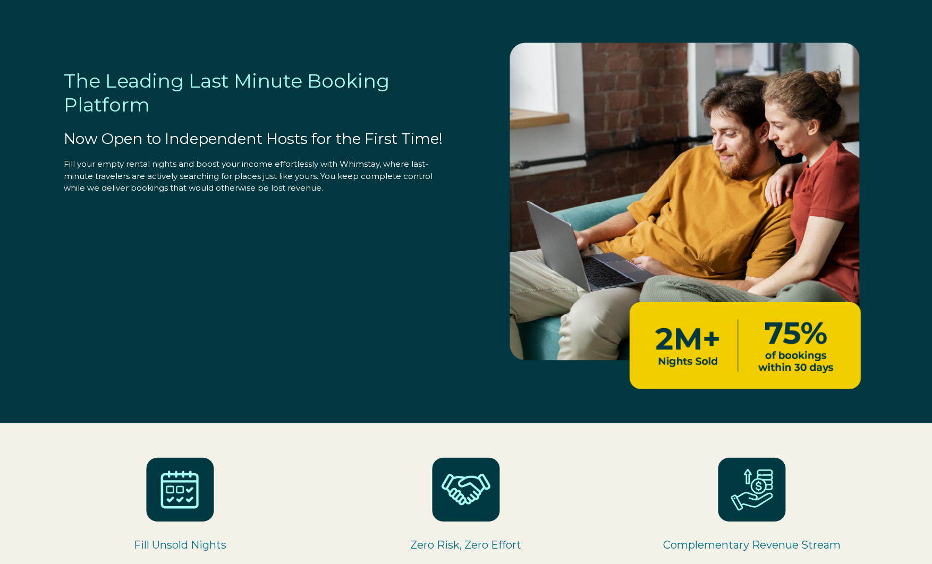
select select "US"
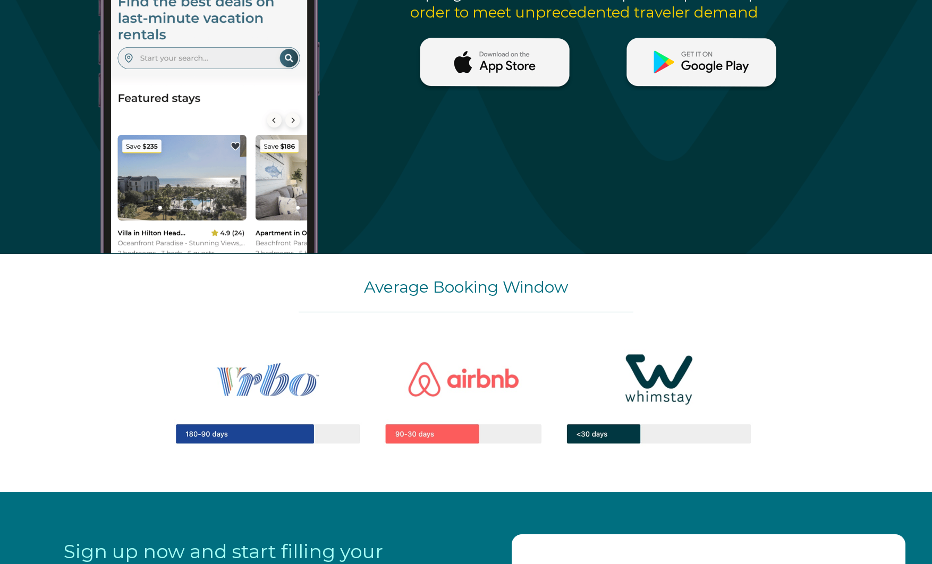
scroll to position [1082, 0]
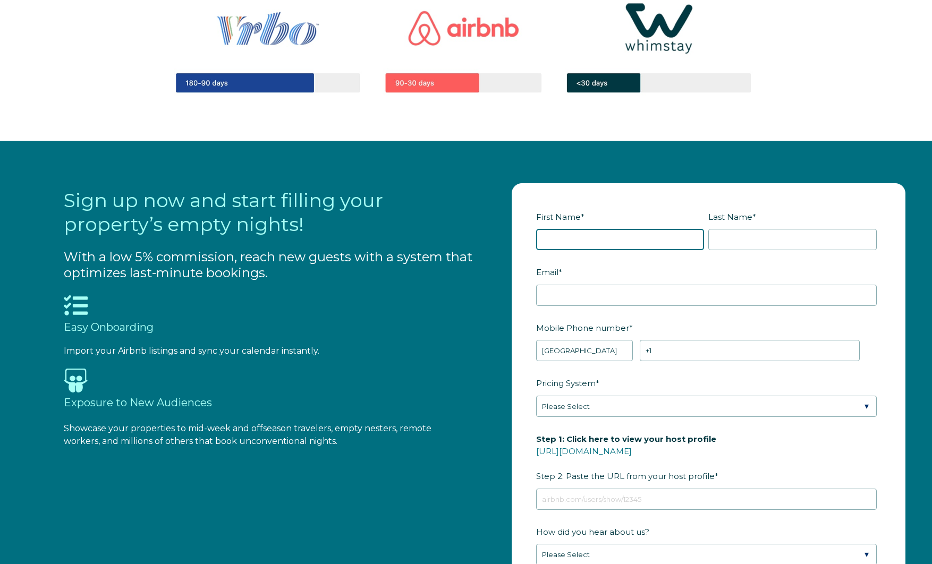
click at [587, 241] on input "First Name *" at bounding box center [620, 239] width 168 height 21
type input "[PERSON_NAME]"
type input "Amadeo"
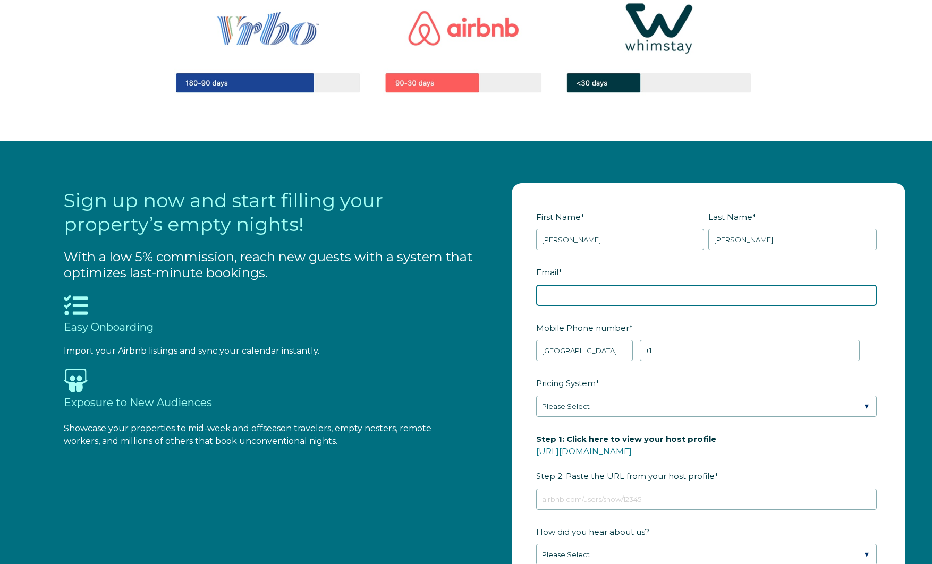
type input "joe@wrigleyranch.com"
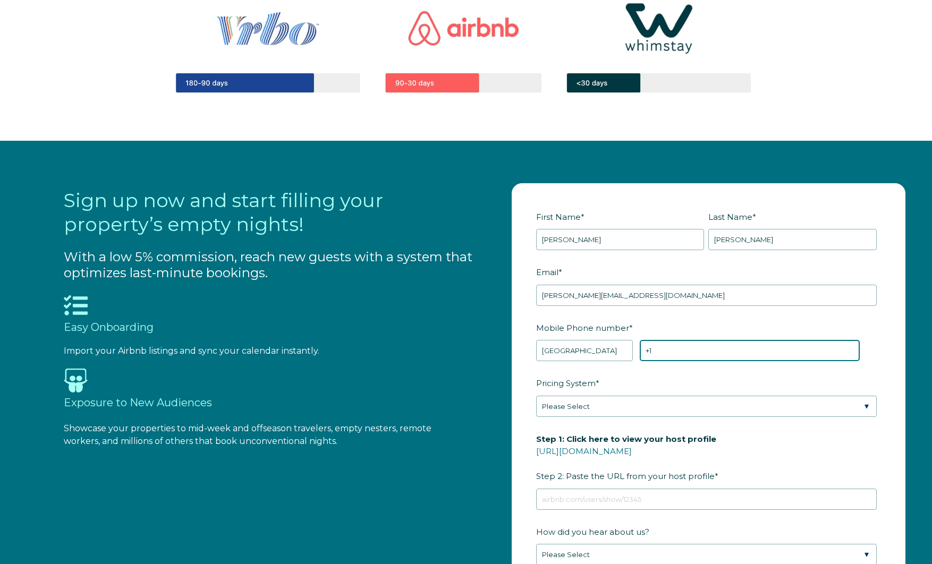
click at [682, 354] on input "+1" at bounding box center [749, 350] width 220 height 21
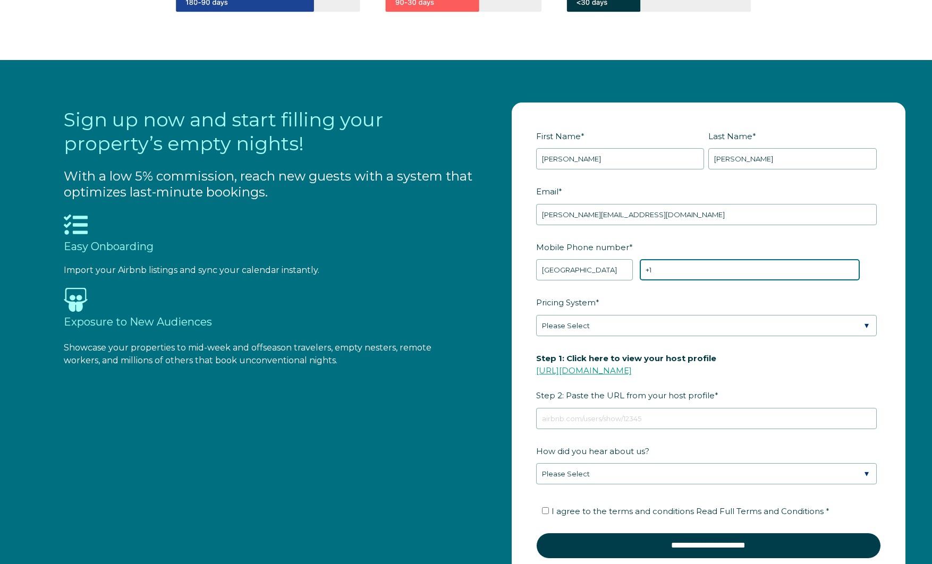
scroll to position [1163, 0]
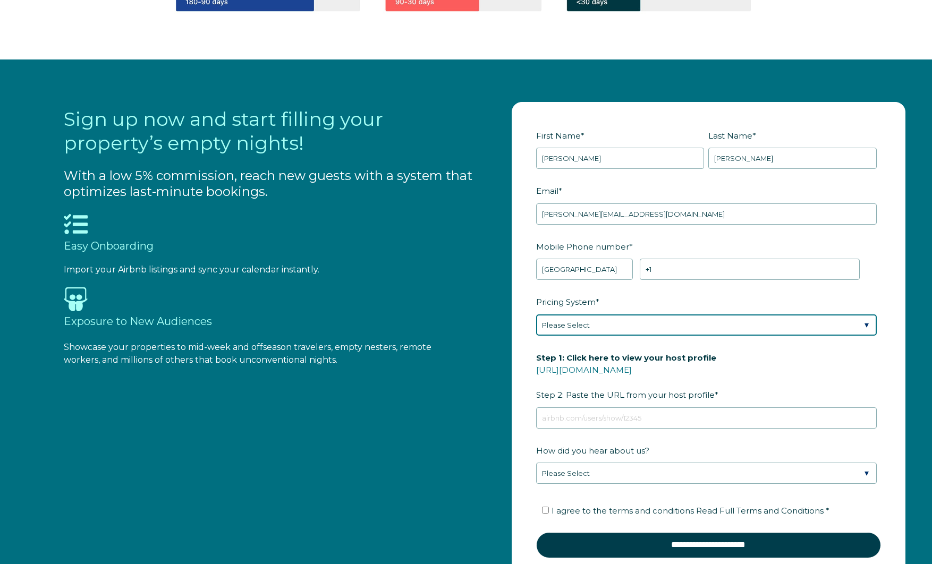
click at [666, 326] on div "Pricing System * Please Select Manual Airbnb Smart Pricing PriceLabs Wheelhouse…" at bounding box center [708, 314] width 345 height 43
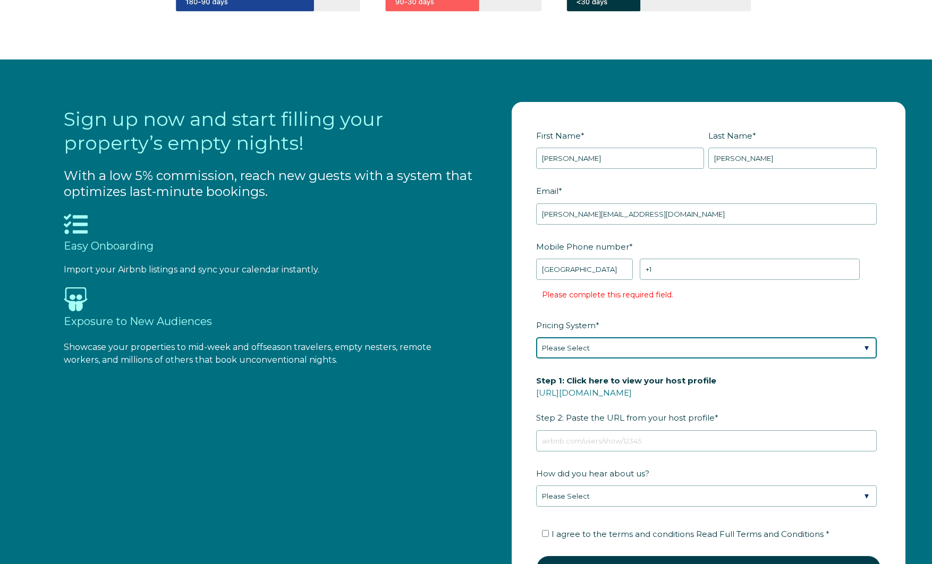
select select "Manual"
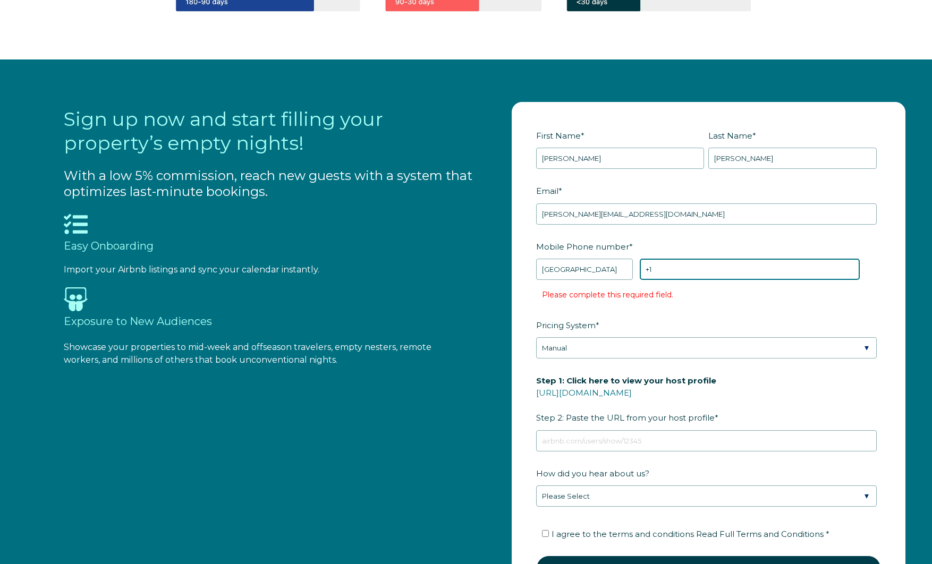
click at [706, 267] on input "+1" at bounding box center [749, 269] width 220 height 21
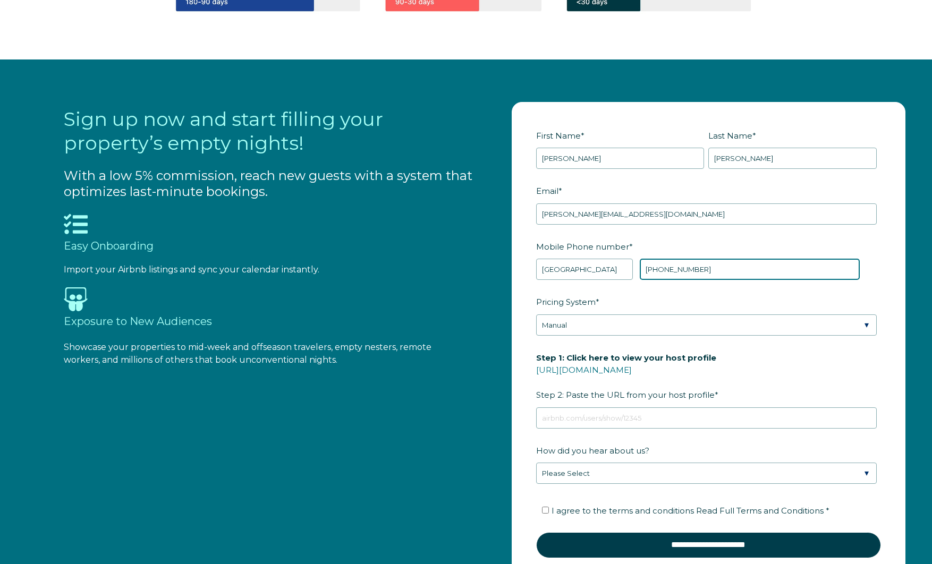
drag, startPoint x: 702, startPoint y: 265, endPoint x: 664, endPoint y: 268, distance: 38.4
click at [664, 268] on input "+1 9259639428" at bounding box center [749, 269] width 220 height 21
click at [727, 267] on input "+1 9256067993" at bounding box center [749, 269] width 220 height 21
click at [662, 271] on input "+1 9256067993" at bounding box center [749, 269] width 220 height 21
type input "+1 9286067993"
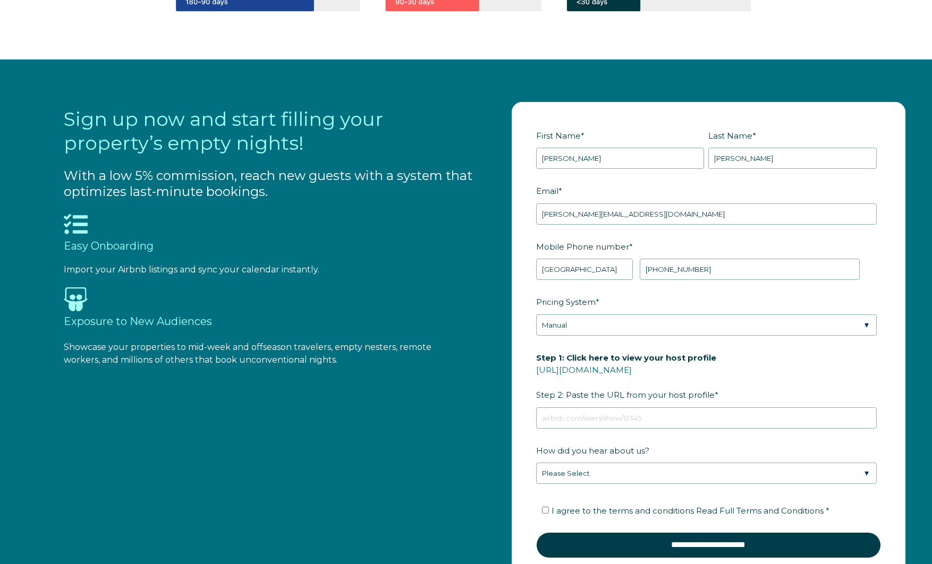
click at [774, 304] on label "Pricing System *" at bounding box center [708, 302] width 345 height 19
click at [774, 314] on select "Please Select Manual Airbnb Smart Pricing PriceLabs Wheelhouse Beyond Pricing 3…" at bounding box center [706, 324] width 340 height 21
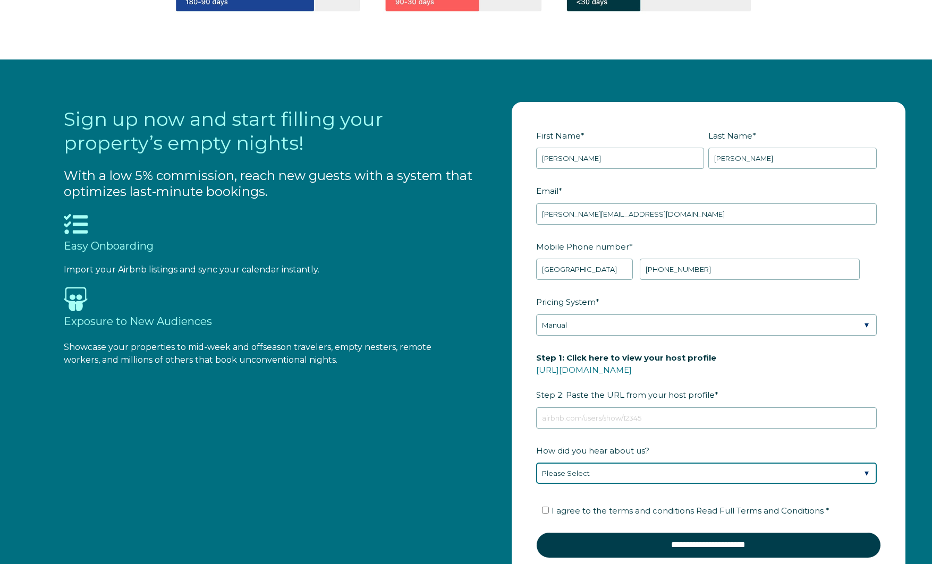
click at [858, 471] on select "Please Select Found Whimstay through a Google search Direct outreach from a Whi…" at bounding box center [706, 473] width 340 height 21
select select "Google Search"
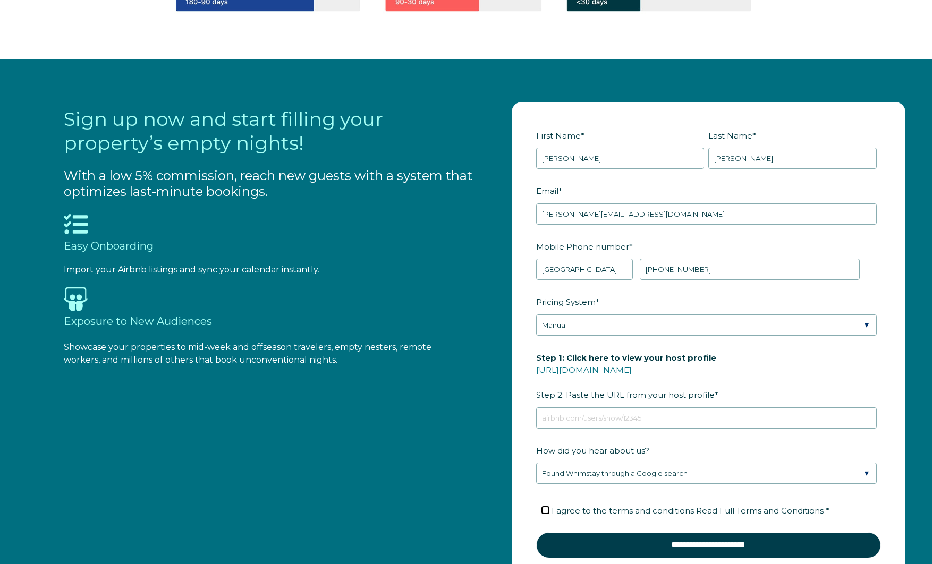
click at [544, 508] on input "I agree to the terms and conditions Read Full Terms and Conditions *" at bounding box center [545, 510] width 7 height 7
checkbox input "true"
click at [632, 370] on link "https://www.airbnb.com/users/show/" at bounding box center [584, 370] width 96 height 10
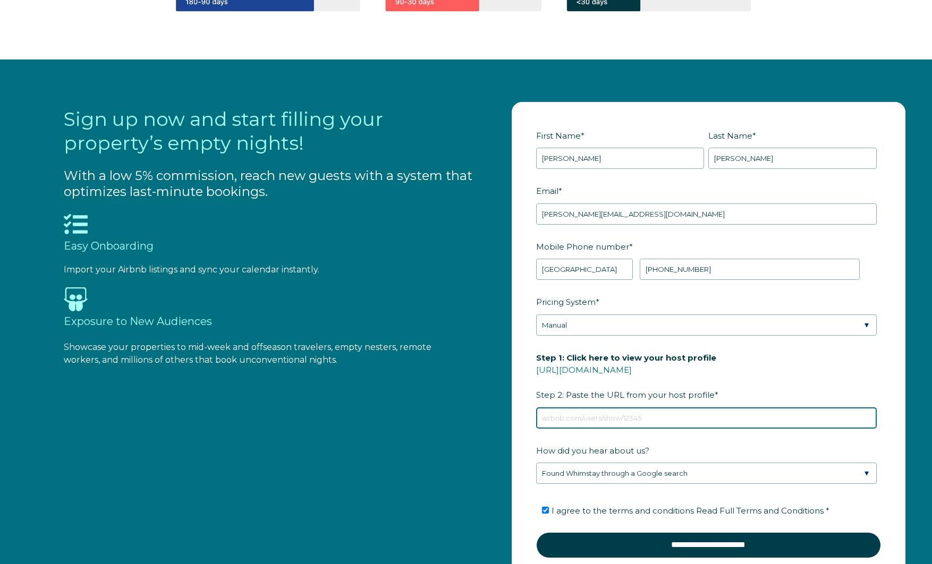
click at [562, 419] on input "Step 1: Click here to view your host profile https://www.airbnb.com/users/show/…" at bounding box center [706, 417] width 340 height 21
paste input "https://www.airbnb.com/users/show/198089490"
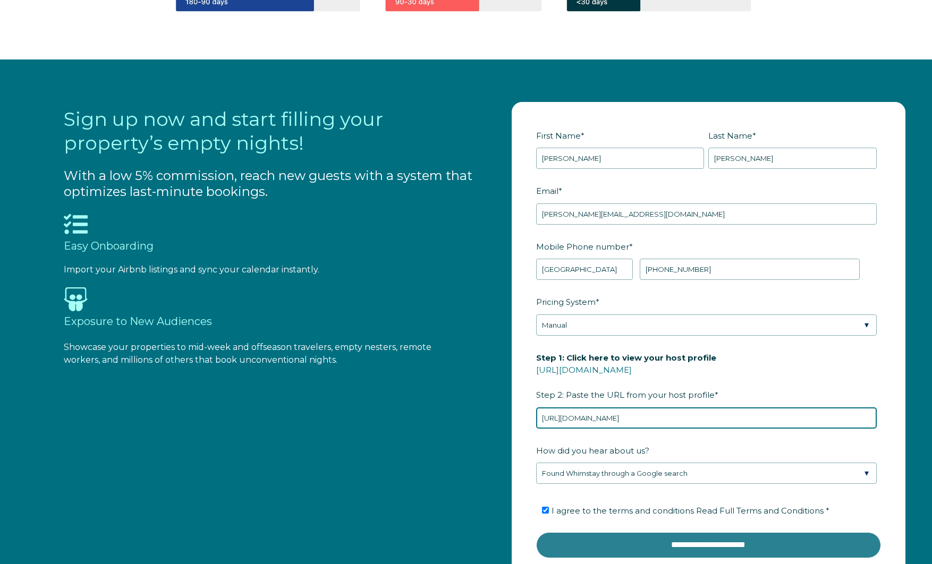
type input "https://www.airbnb.com/users/show/198089490"
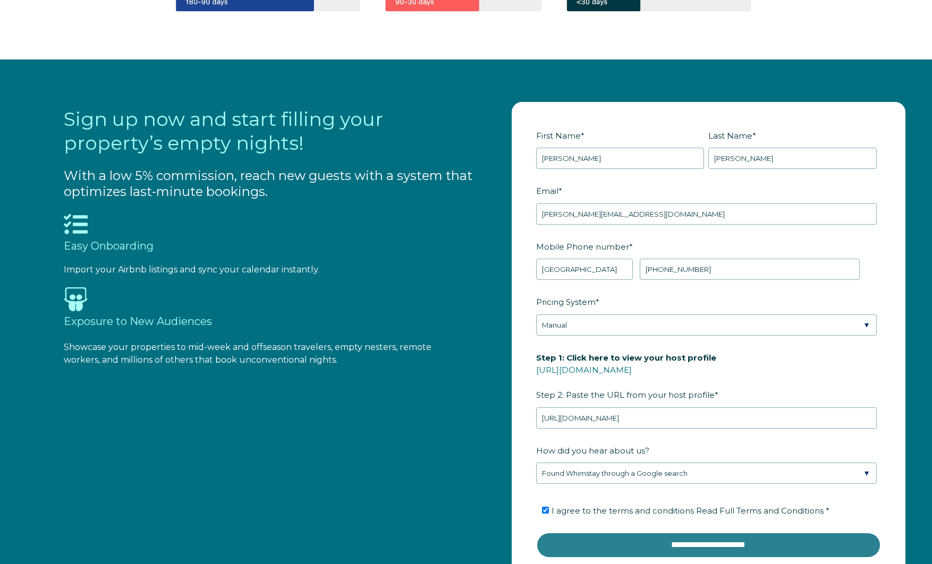
click at [692, 544] on input "**********" at bounding box center [708, 544] width 345 height 25
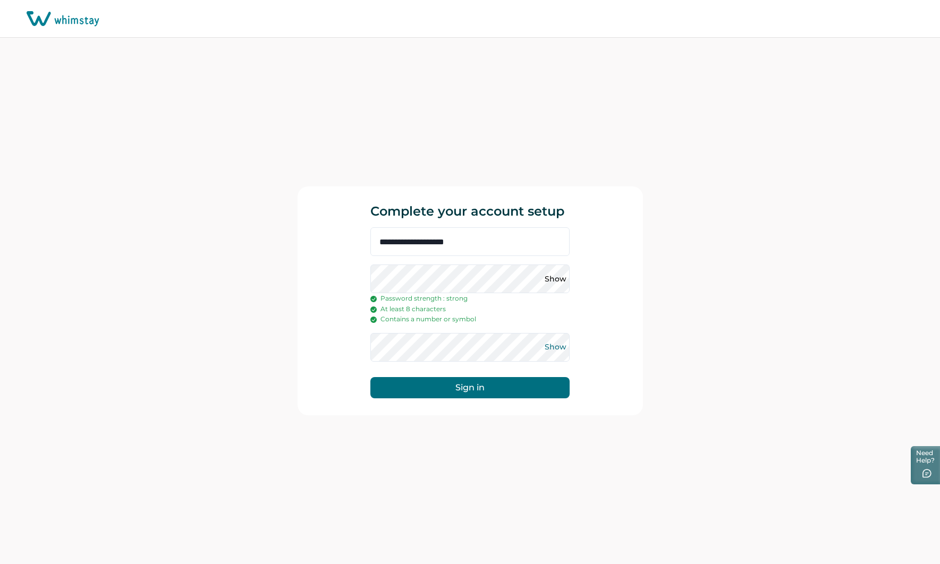
click at [558, 349] on button "Show" at bounding box center [555, 347] width 17 height 17
click at [556, 279] on button "Show" at bounding box center [555, 278] width 17 height 17
click at [471, 391] on button "Sign in" at bounding box center [469, 387] width 199 height 21
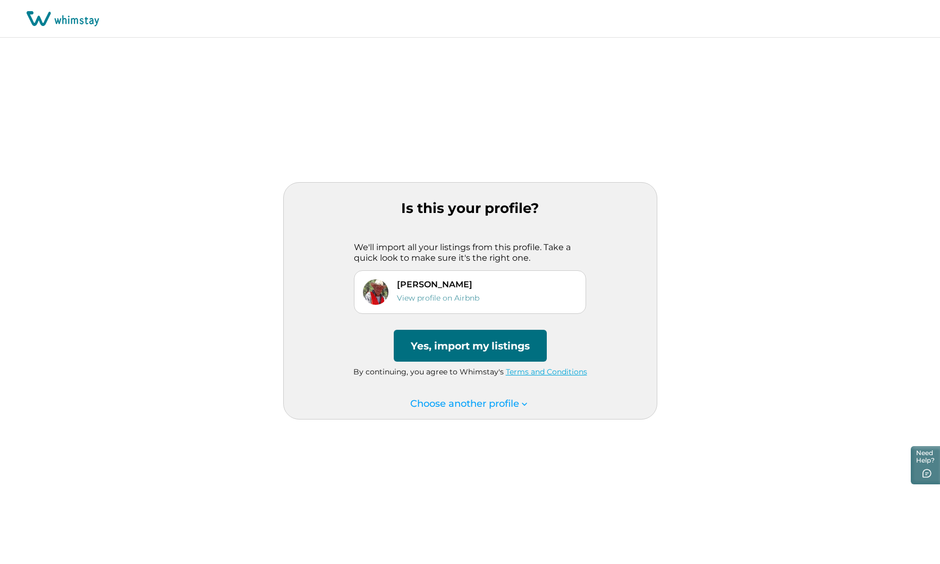
click at [469, 348] on button "Yes, import my listings" at bounding box center [470, 346] width 153 height 32
